Goal: Information Seeking & Learning: Check status

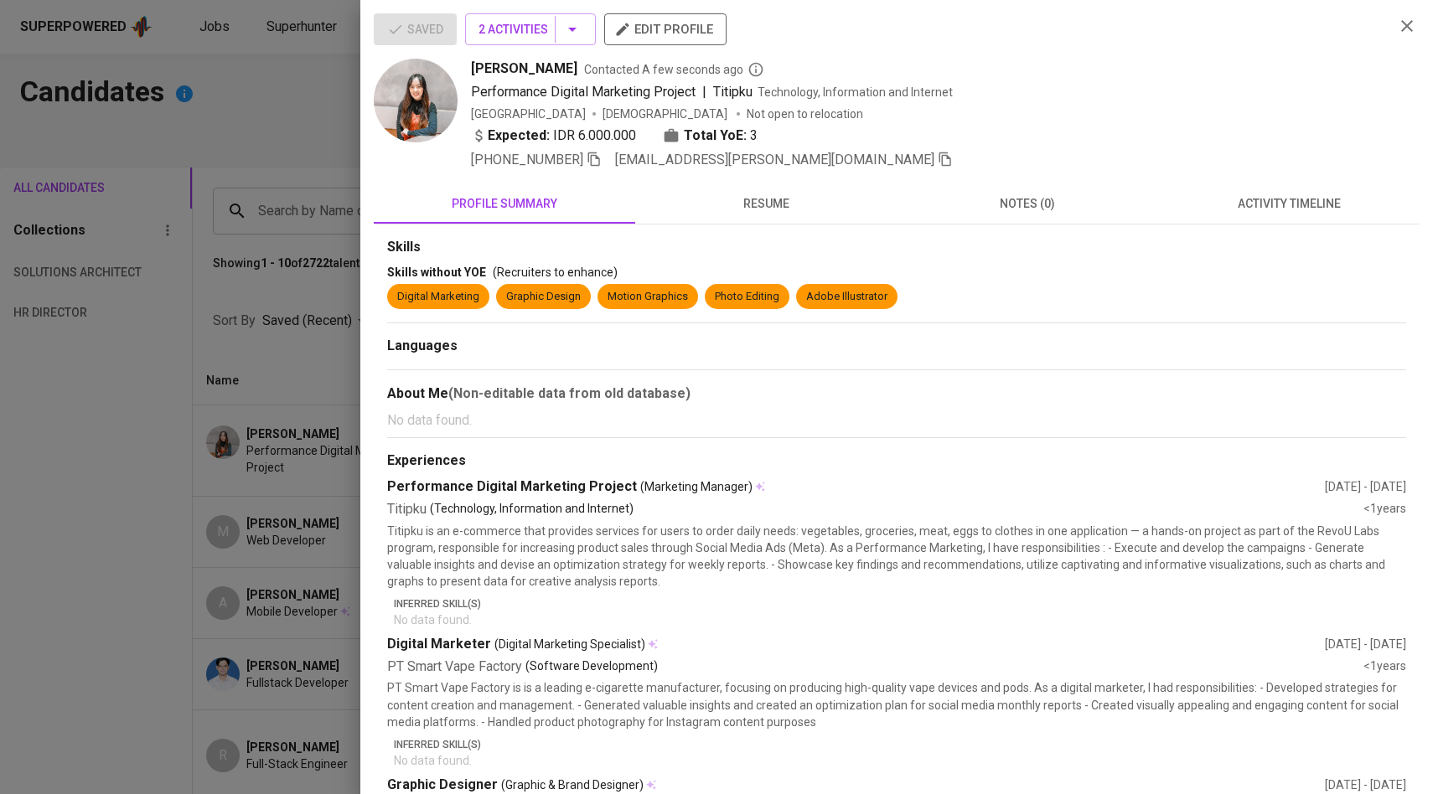
scroll to position [49, 0]
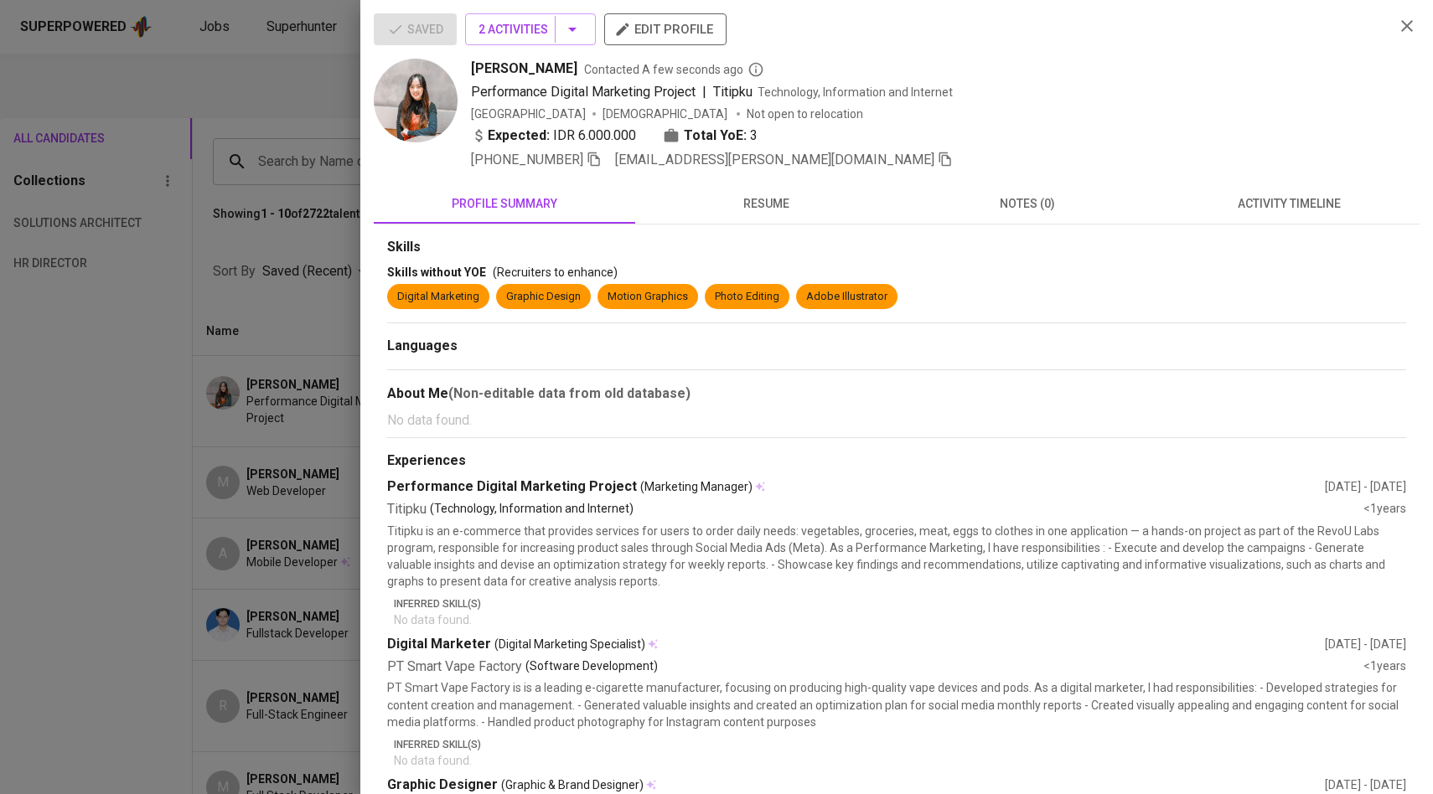
click at [276, 200] on div at bounding box center [716, 397] width 1433 height 794
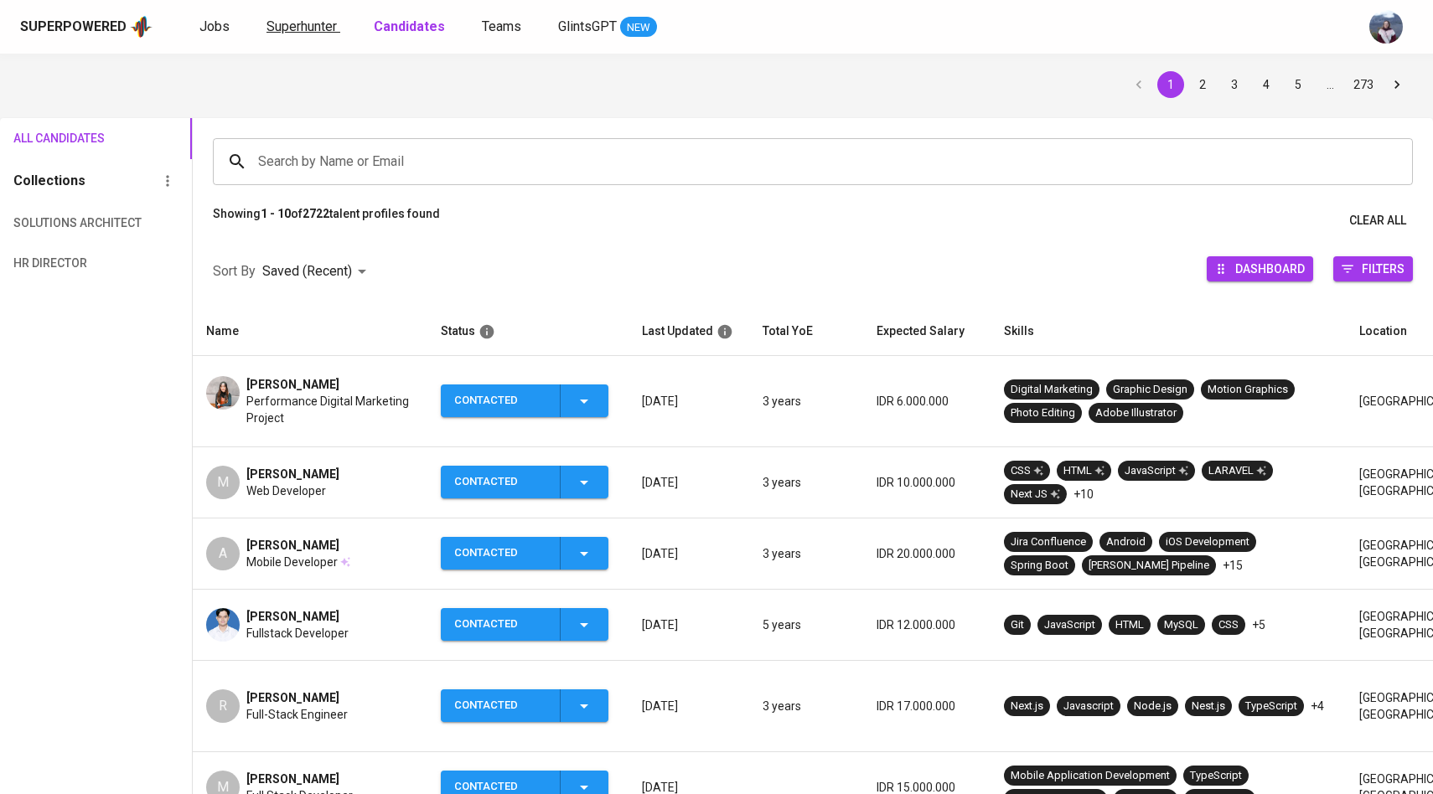
click at [300, 25] on span "Superhunter" at bounding box center [301, 26] width 70 height 16
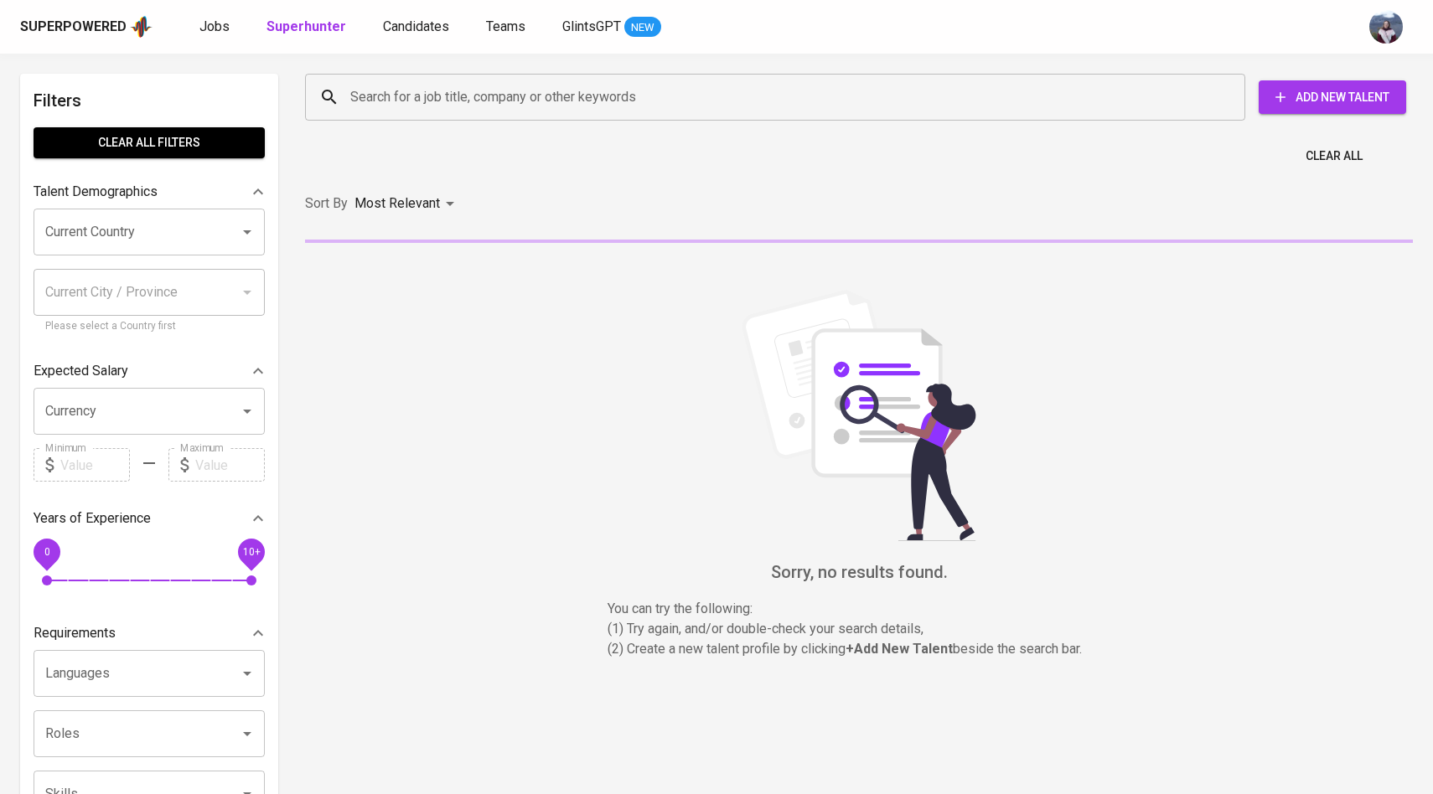
click at [407, 117] on div "Search for a job title, company or other keywords" at bounding box center [775, 97] width 940 height 47
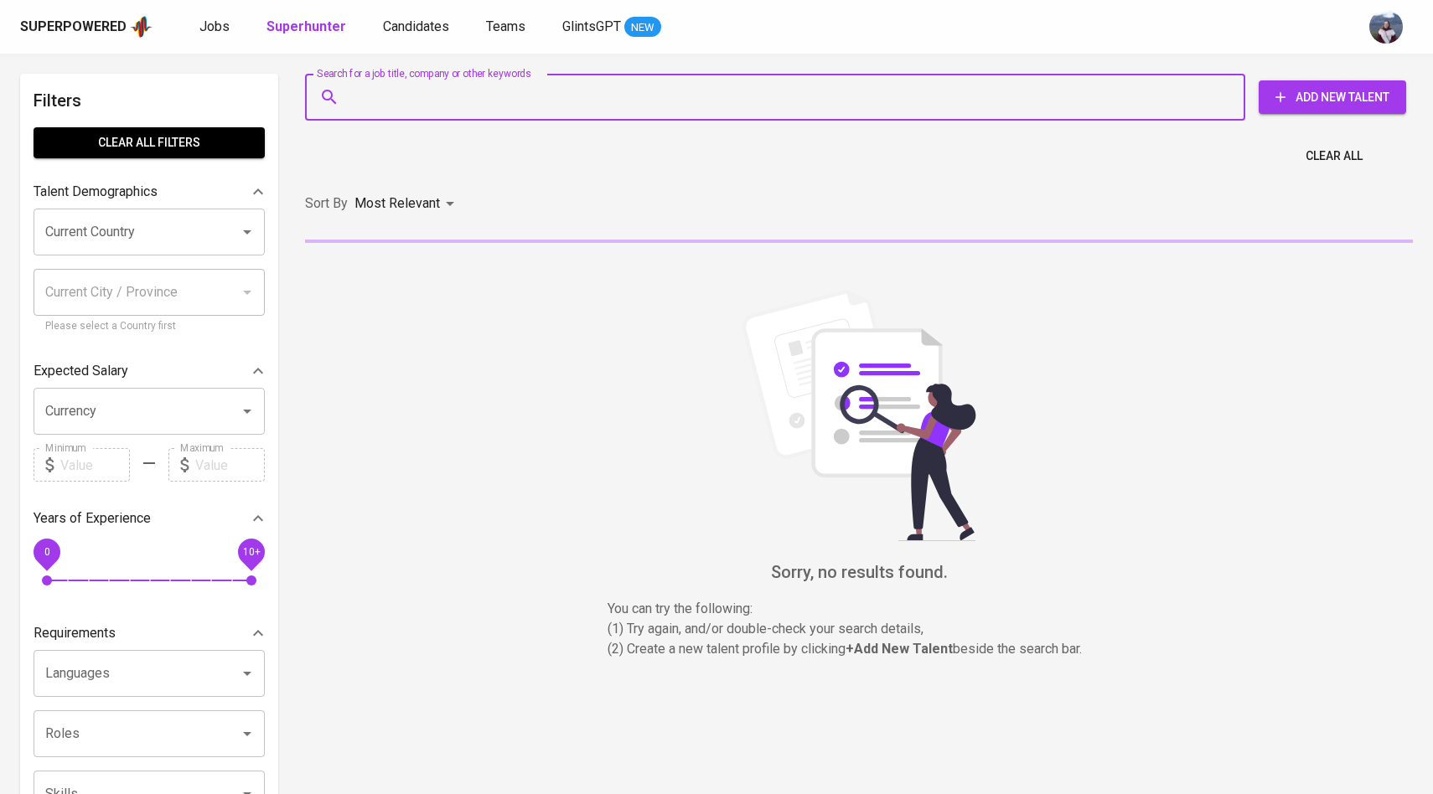
paste input "[EMAIL_ADDRESS][DOMAIN_NAME]"
type input "[EMAIL_ADDRESS][DOMAIN_NAME]"
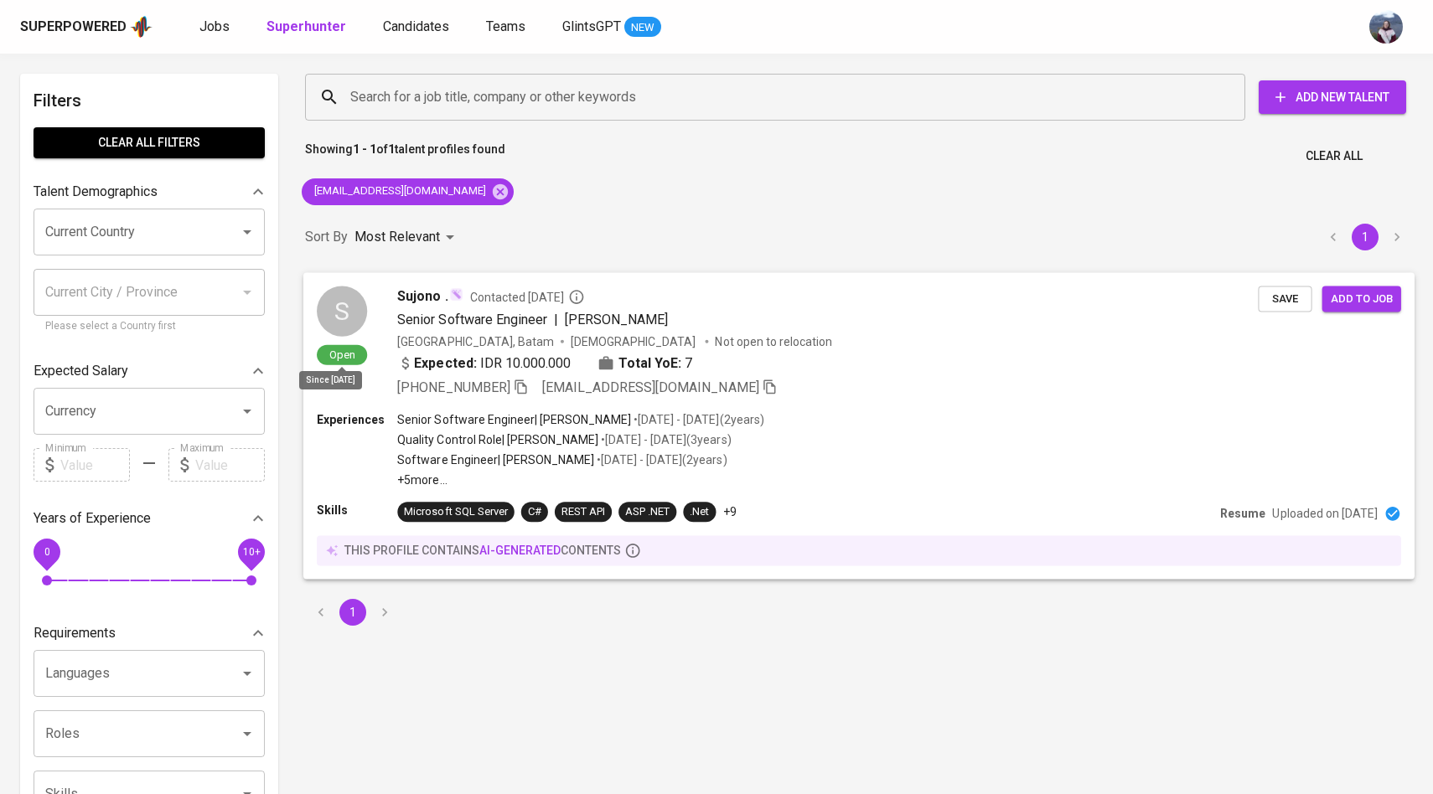
click at [329, 358] on span "Open" at bounding box center [342, 354] width 39 height 14
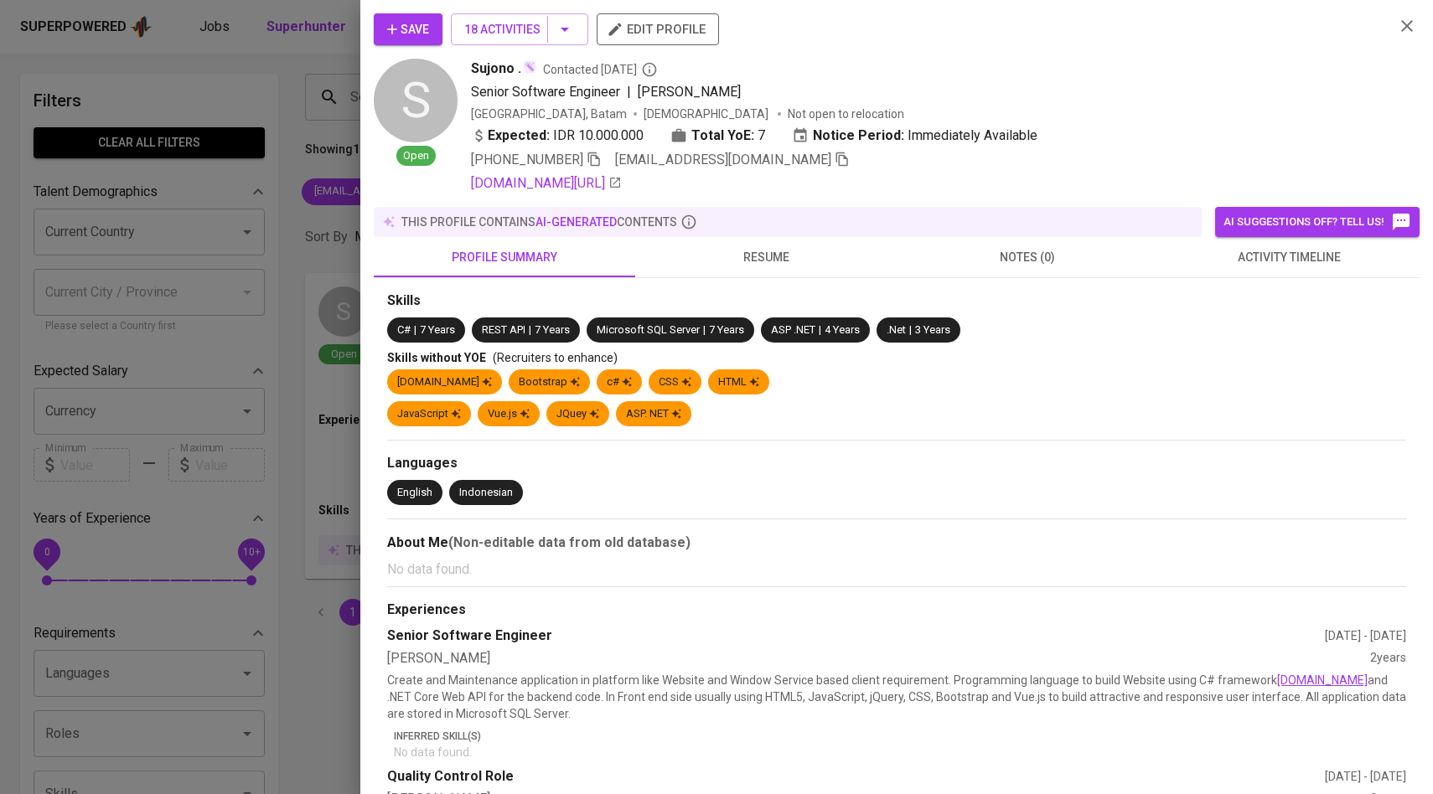
click at [1250, 268] on button "activity timeline" at bounding box center [1288, 257] width 261 height 40
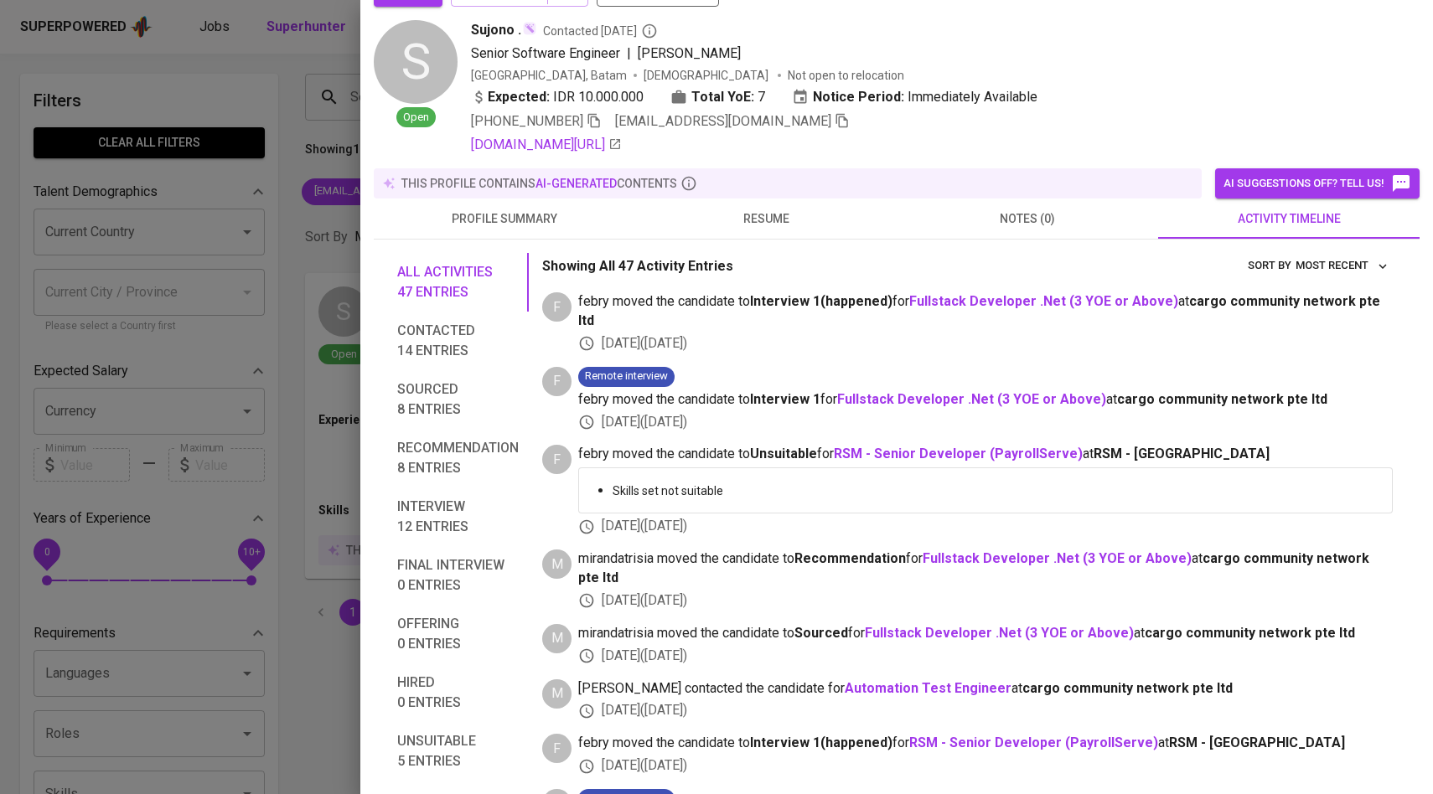
scroll to position [37, 0]
